Goal: Information Seeking & Learning: Find specific fact

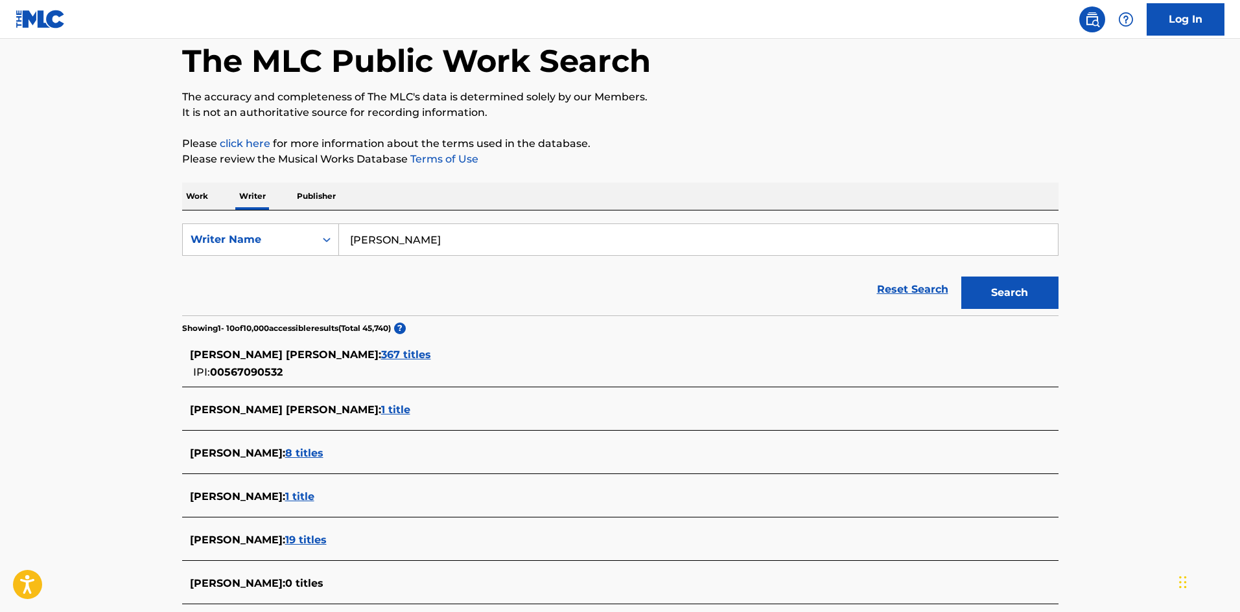
click at [381, 353] on span "367 titles" at bounding box center [406, 355] width 50 height 12
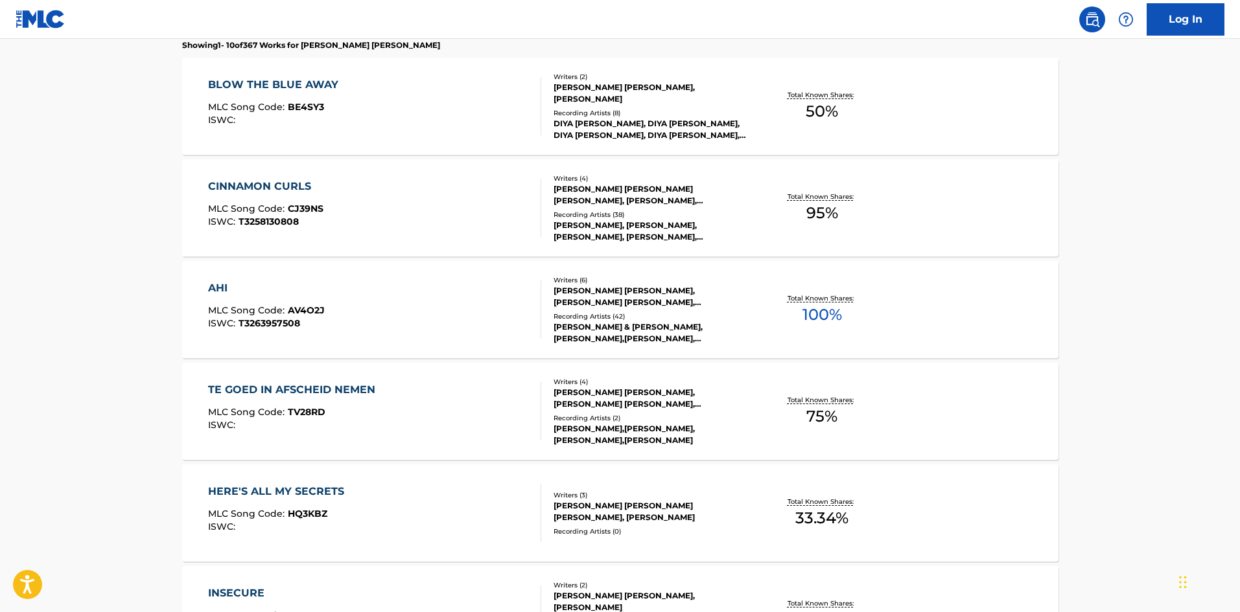
scroll to position [583, 0]
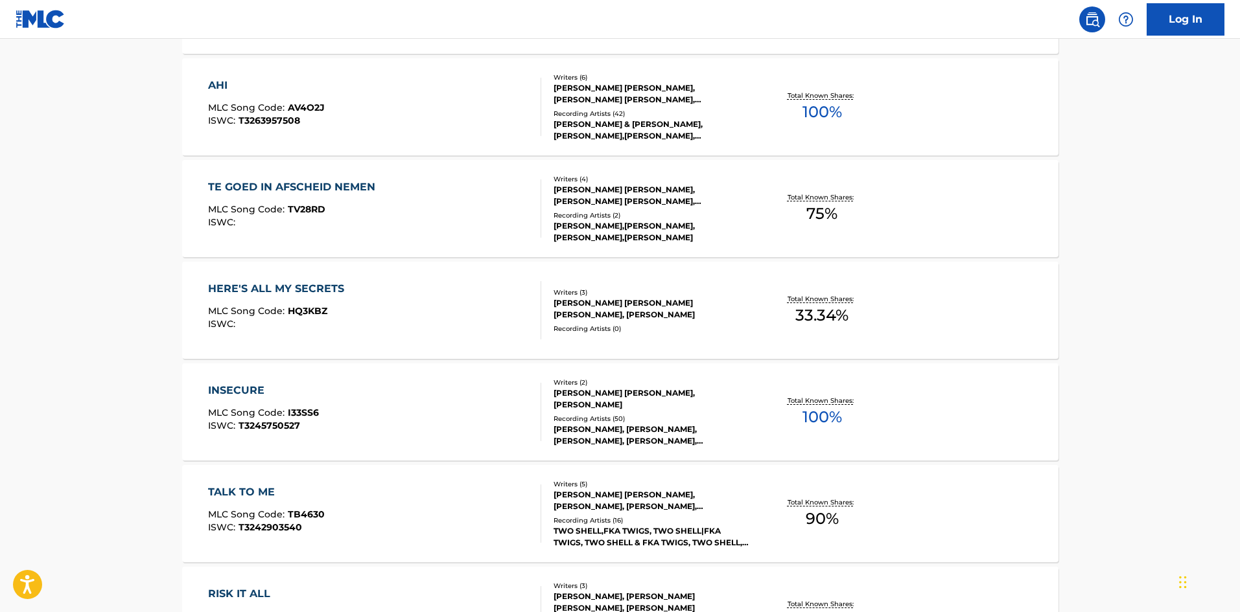
click at [440, 398] on div "INSECURE MLC Song Code : I33SS6 ISWC : T3245750527" at bounding box center [374, 412] width 333 height 58
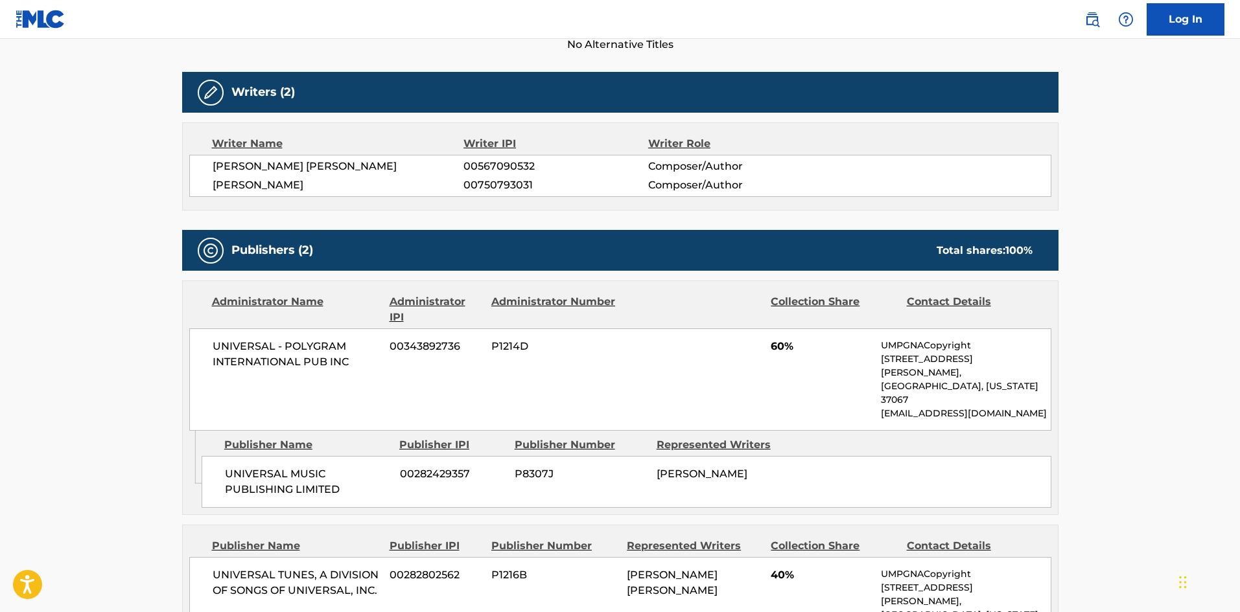
scroll to position [454, 0]
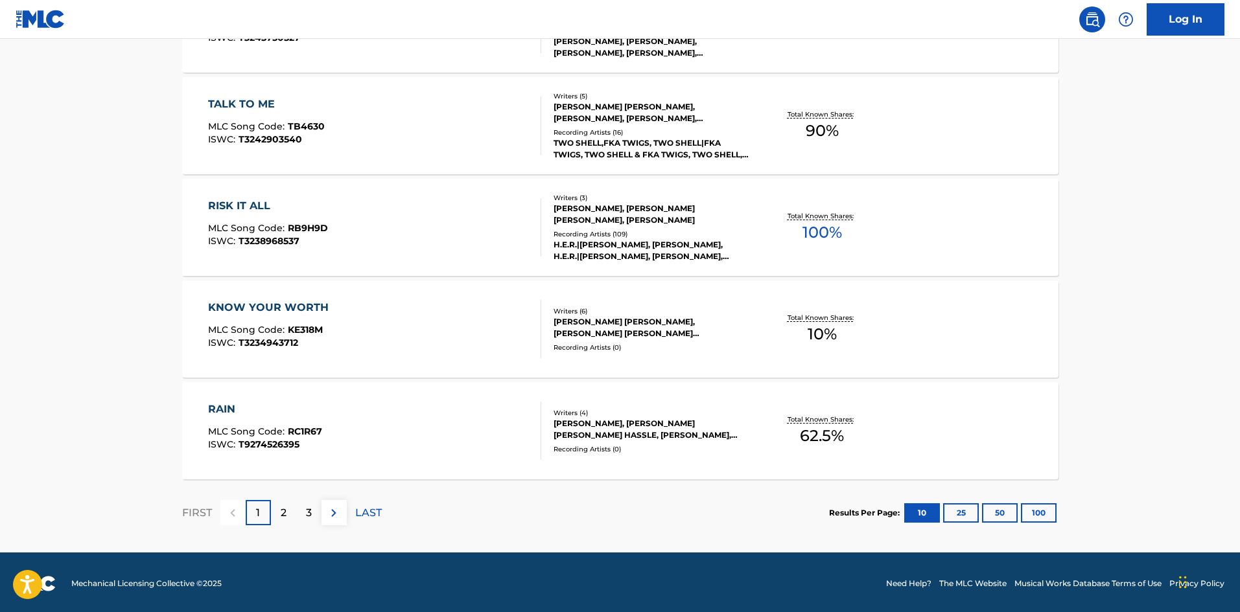
scroll to position [974, 0]
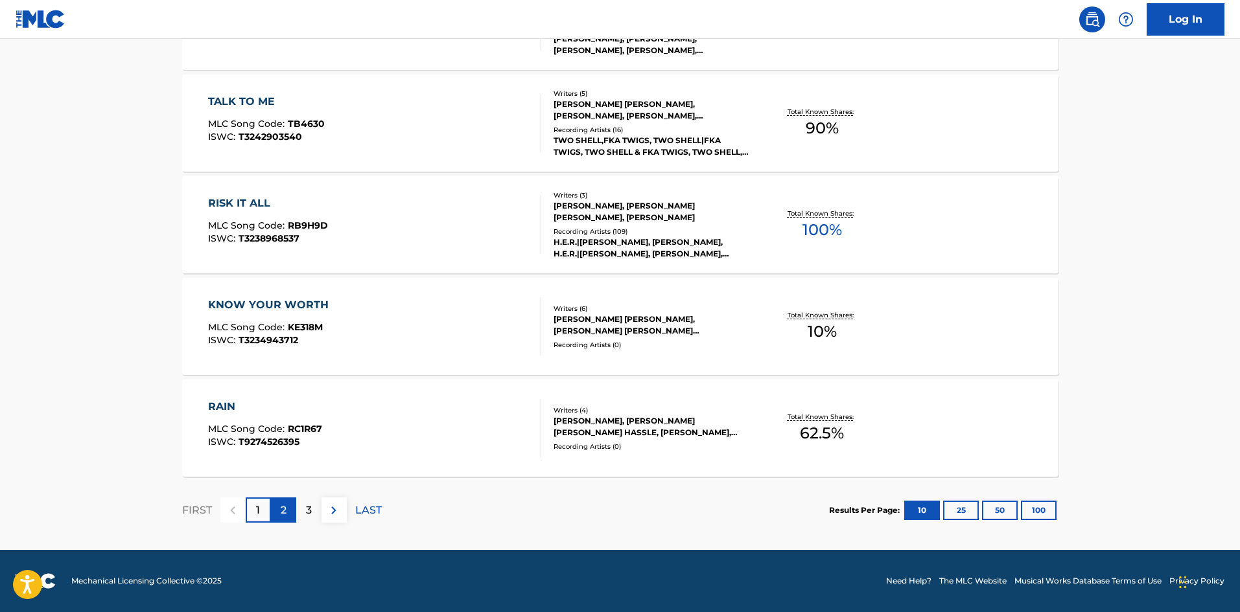
click at [285, 514] on p "2" at bounding box center [284, 511] width 6 height 16
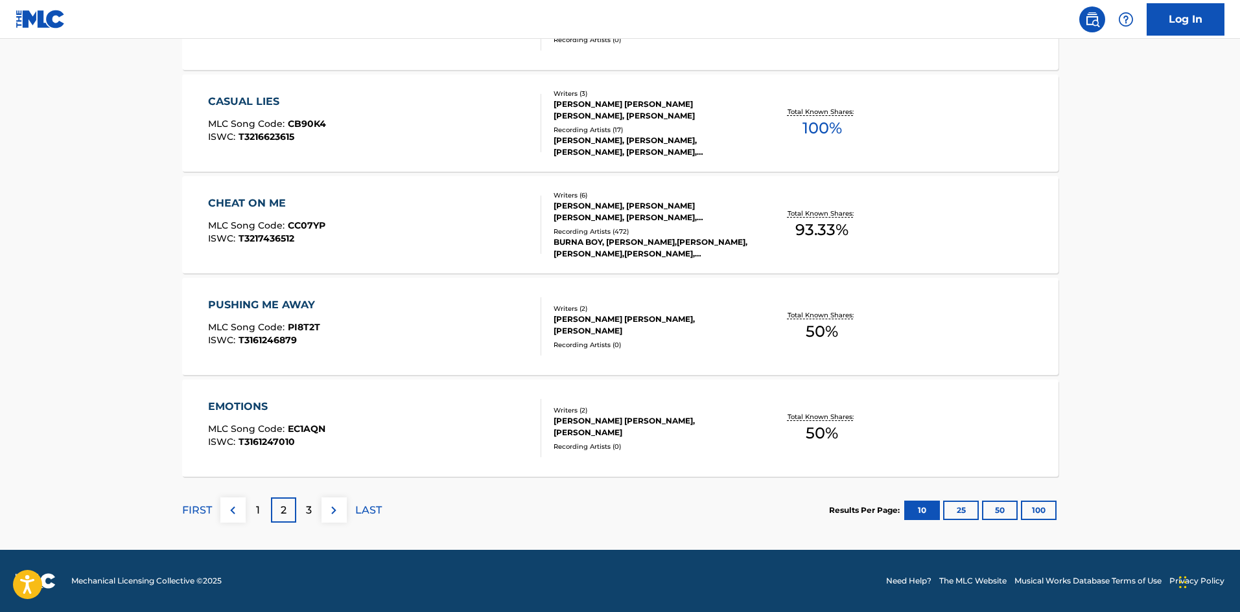
click at [462, 431] on div "EMOTIONS MLC Song Code : EC1AQN ISWC : T3161247010" at bounding box center [374, 428] width 333 height 58
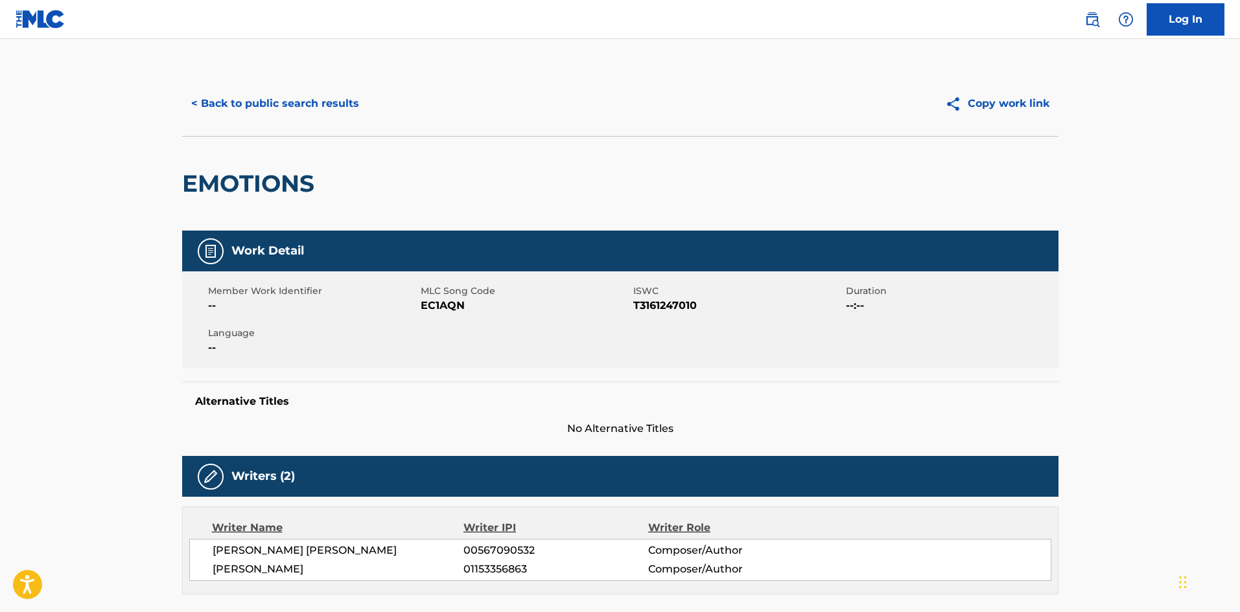
scroll to position [324, 0]
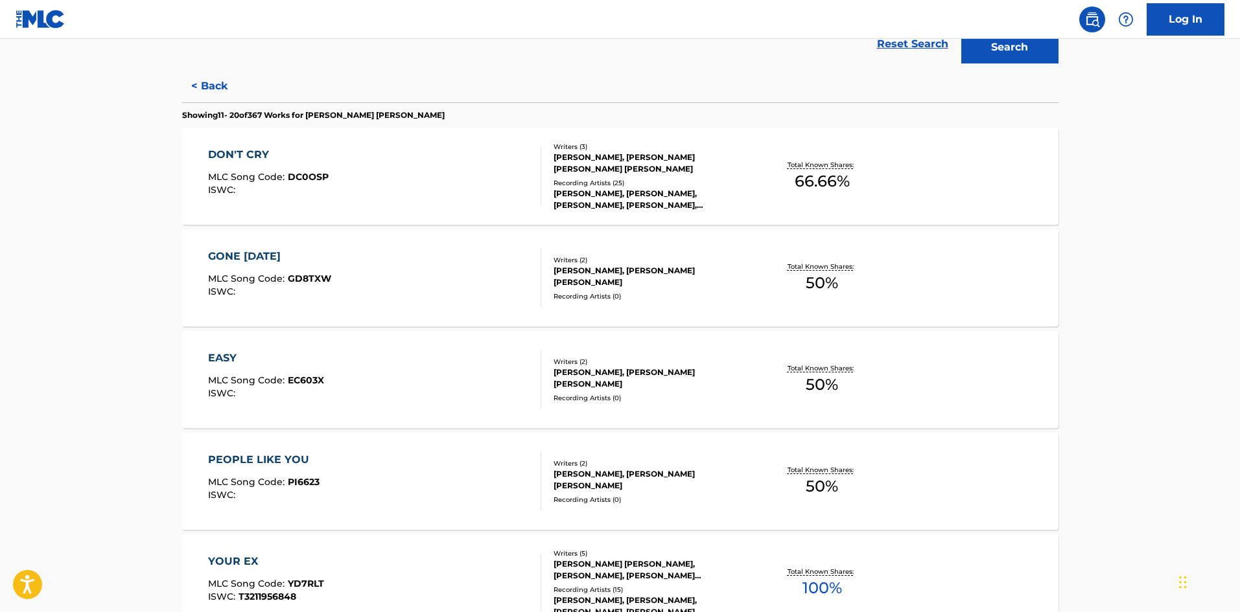
scroll to position [324, 0]
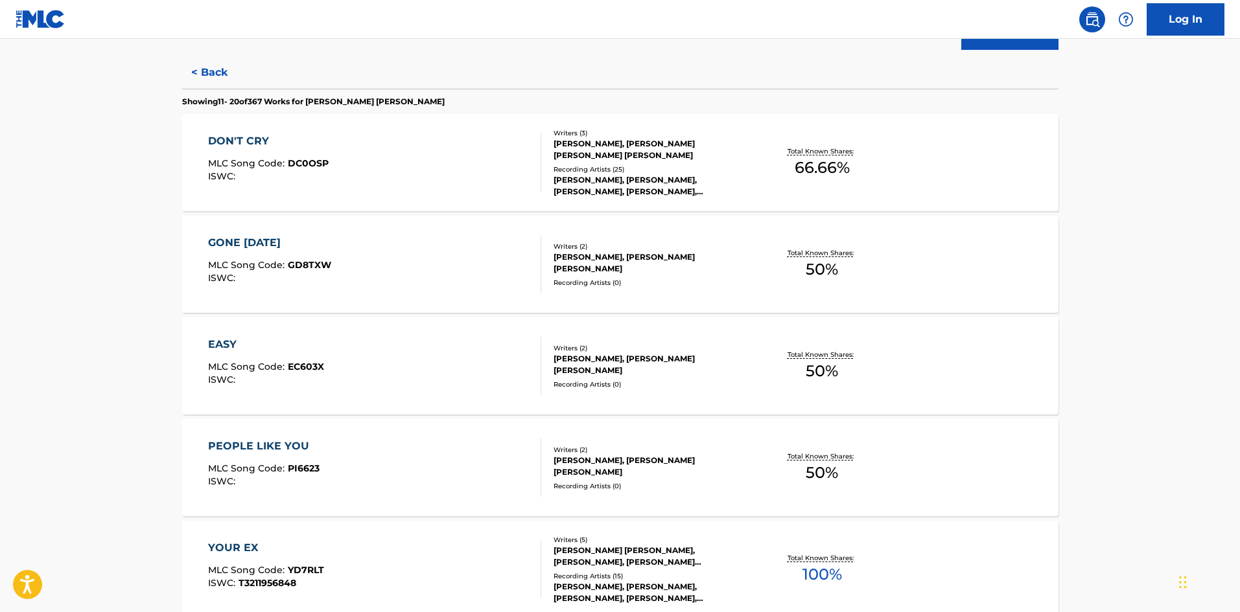
click at [467, 462] on div "PEOPLE LIKE YOU MLC Song Code : PI6623 ISWC :" at bounding box center [374, 468] width 333 height 58
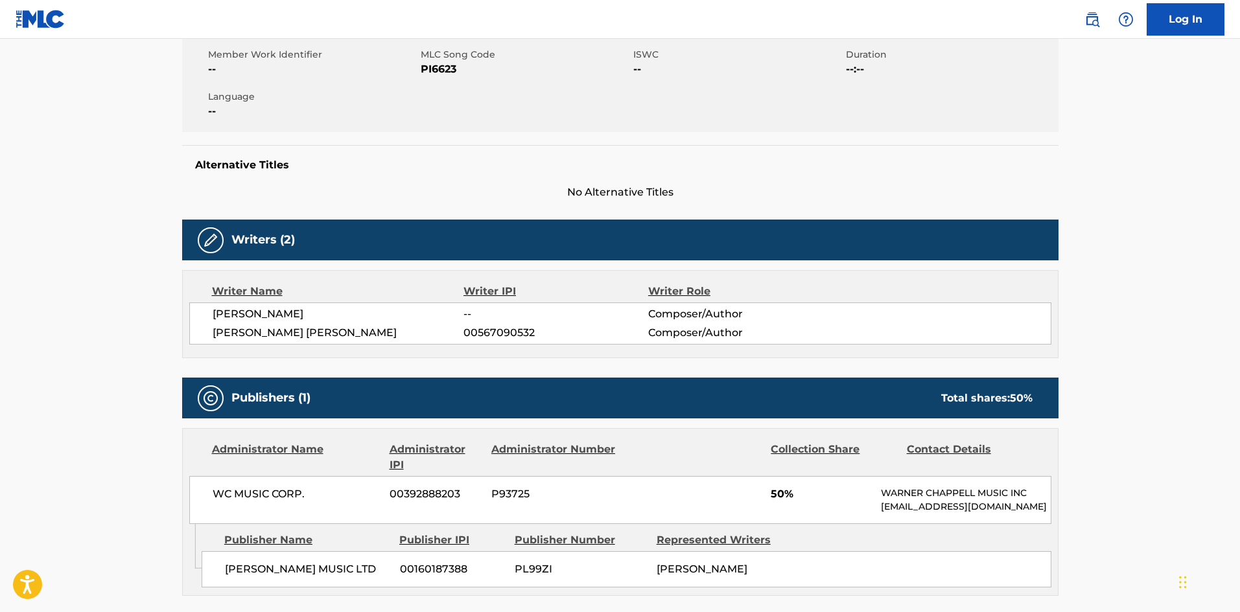
scroll to position [324, 0]
